Goal: Task Accomplishment & Management: Use online tool/utility

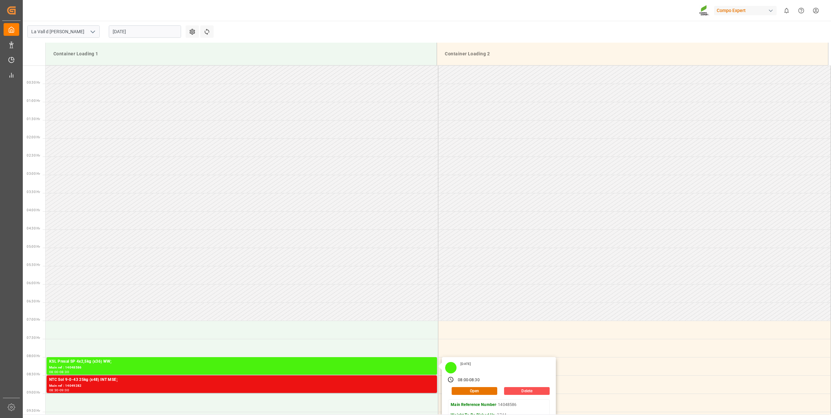
scroll to position [287, 0]
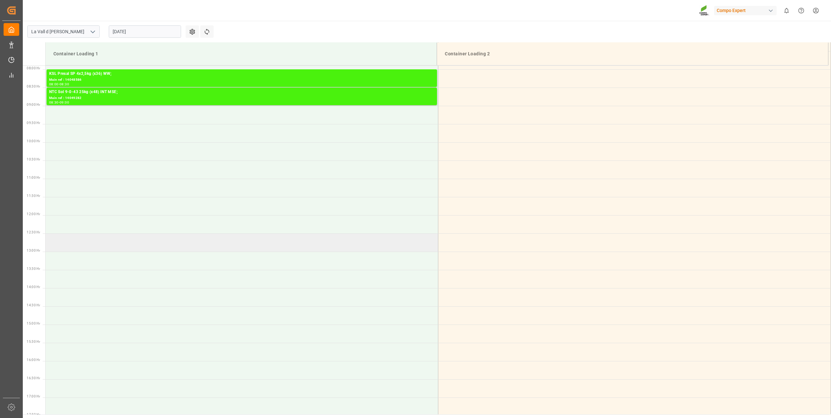
scroll to position [165, 0]
